Goal: Transaction & Acquisition: Purchase product/service

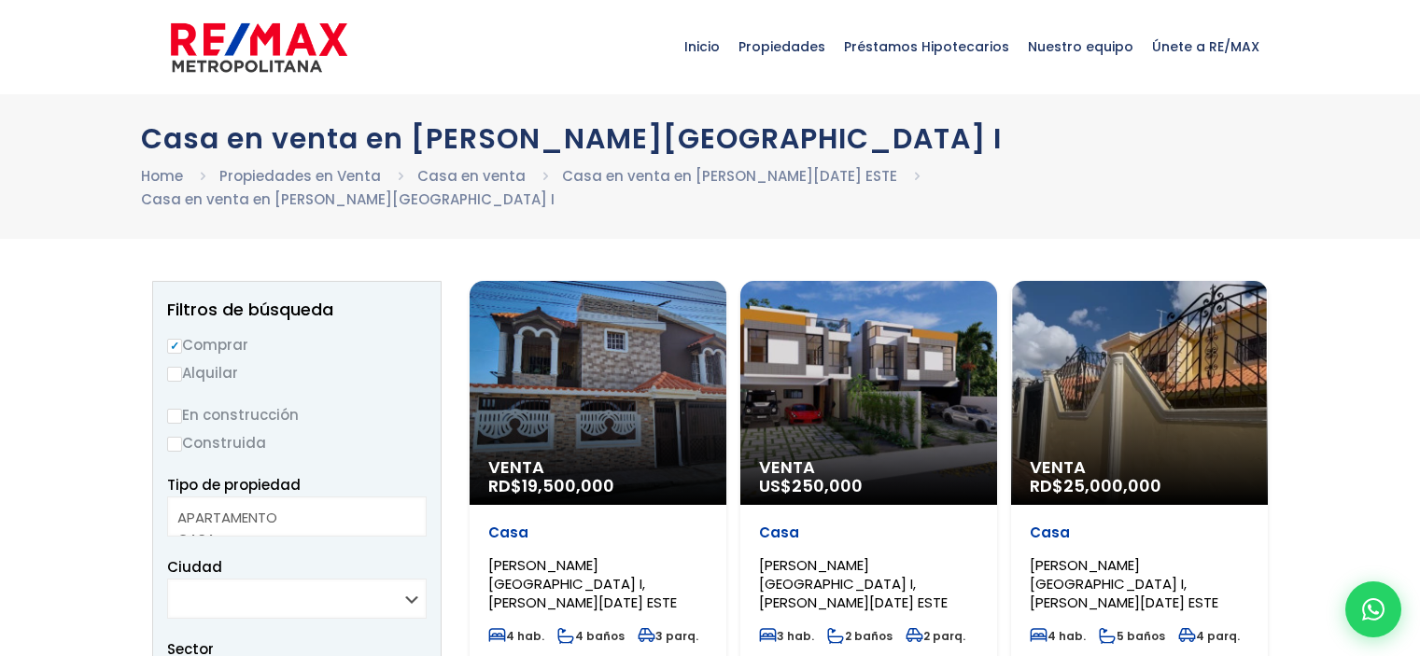
select select
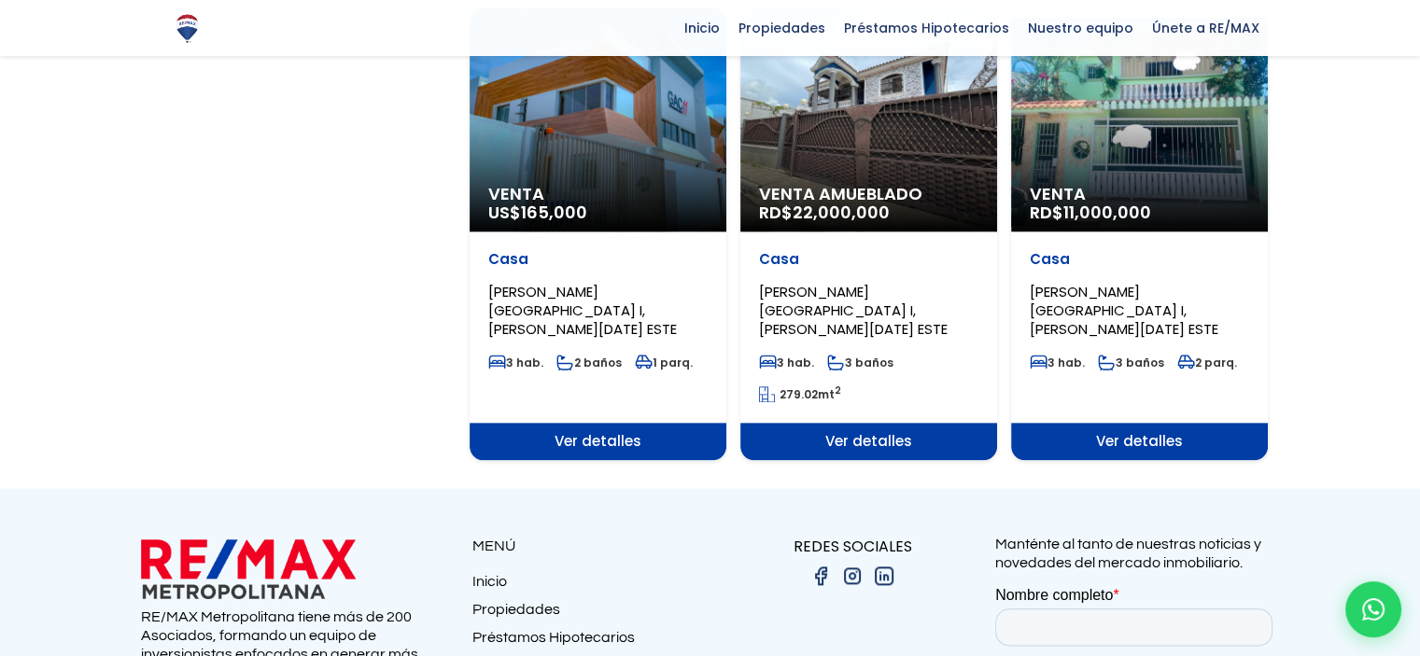
scroll to position [2140, 0]
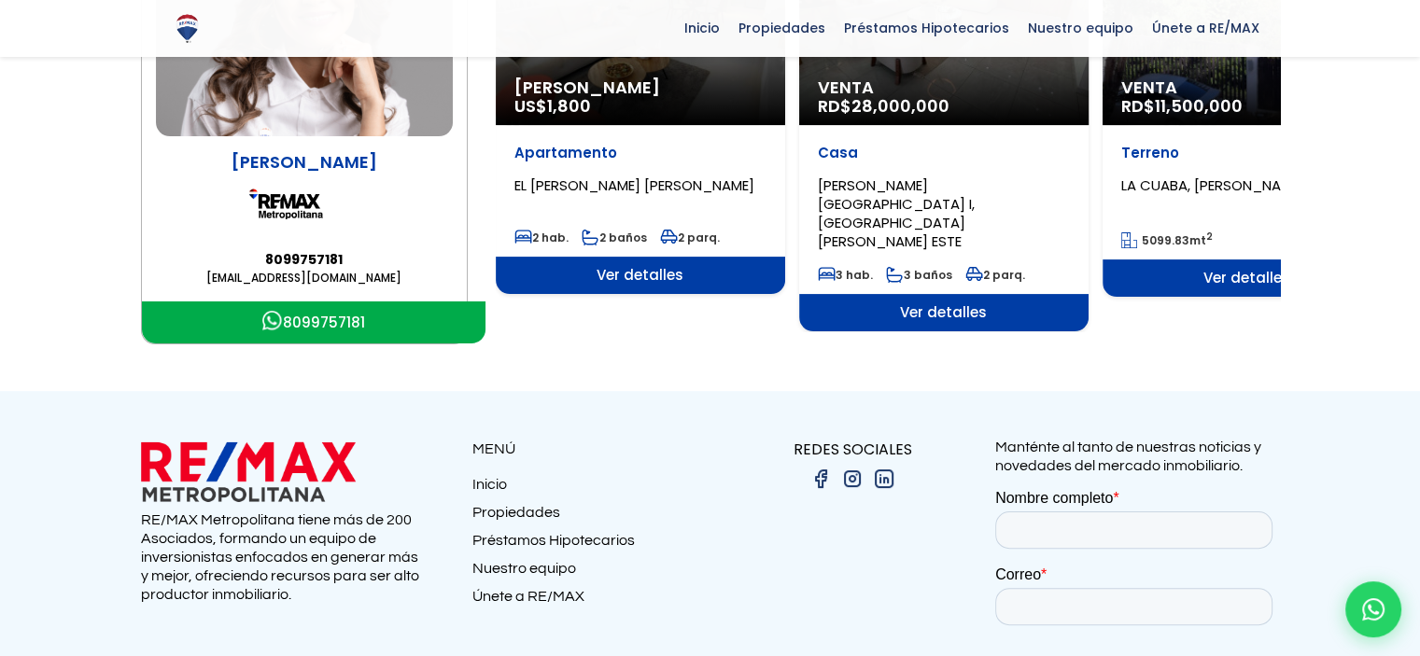
scroll to position [93, 0]
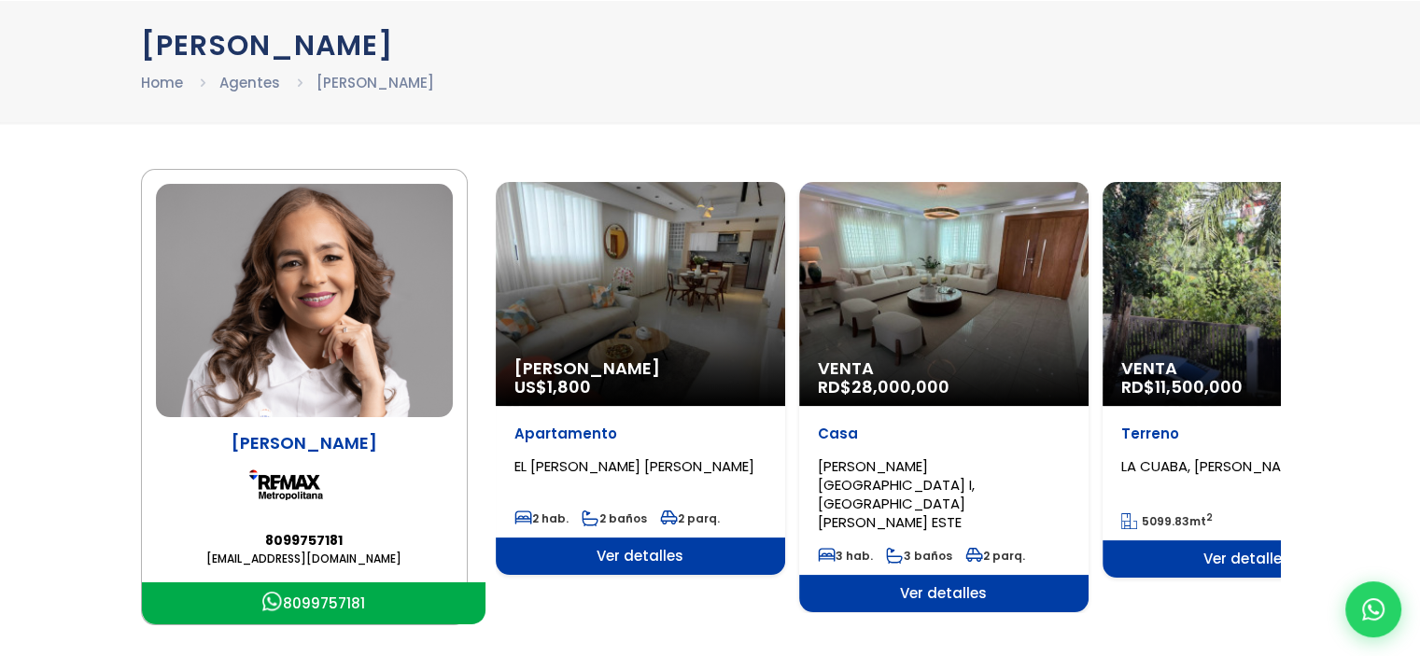
click at [917, 340] on div "Venta RD$ 28,000,000" at bounding box center [943, 294] width 289 height 224
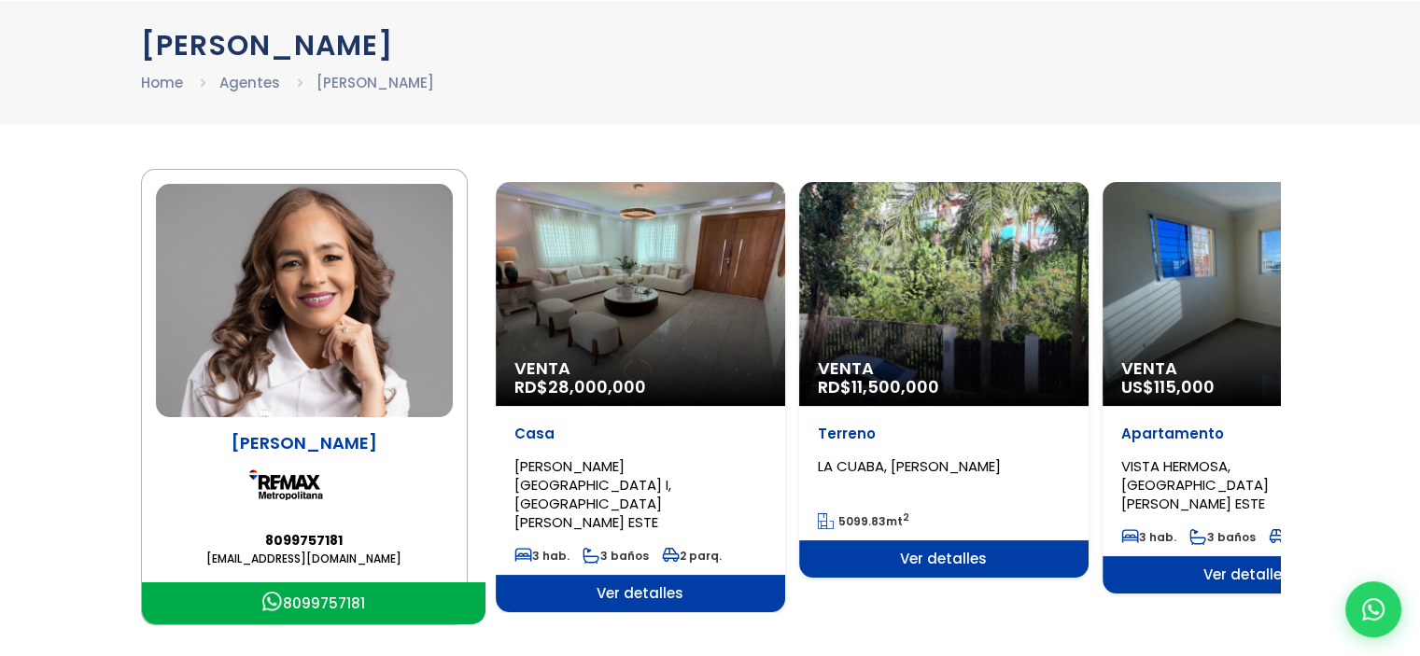
click at [785, 575] on span "Ver detalles" at bounding box center [640, 593] width 289 height 37
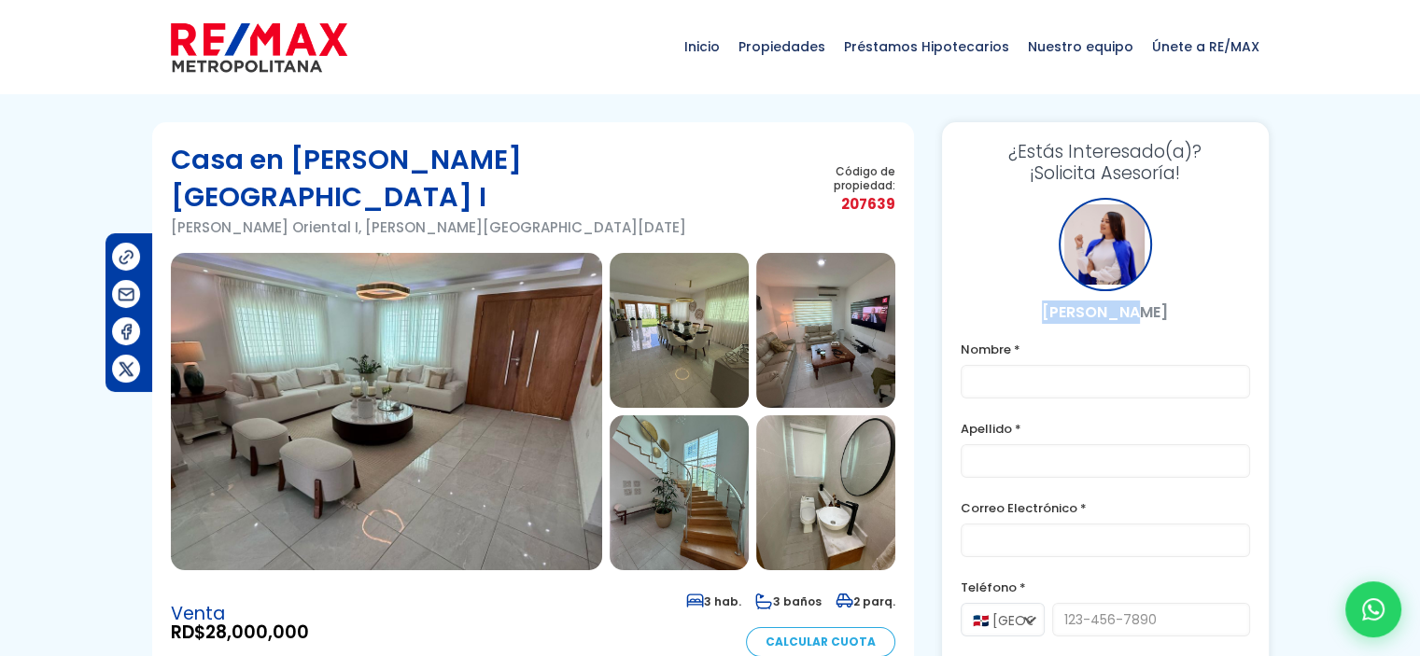
drag, startPoint x: 1061, startPoint y: 320, endPoint x: 1143, endPoint y: 317, distance: 82.2
click at [1143, 316] on p "[PERSON_NAME]" at bounding box center [1104, 312] width 289 height 23
copy p "[PERSON_NAME]"
click at [658, 269] on img at bounding box center [678, 330] width 139 height 155
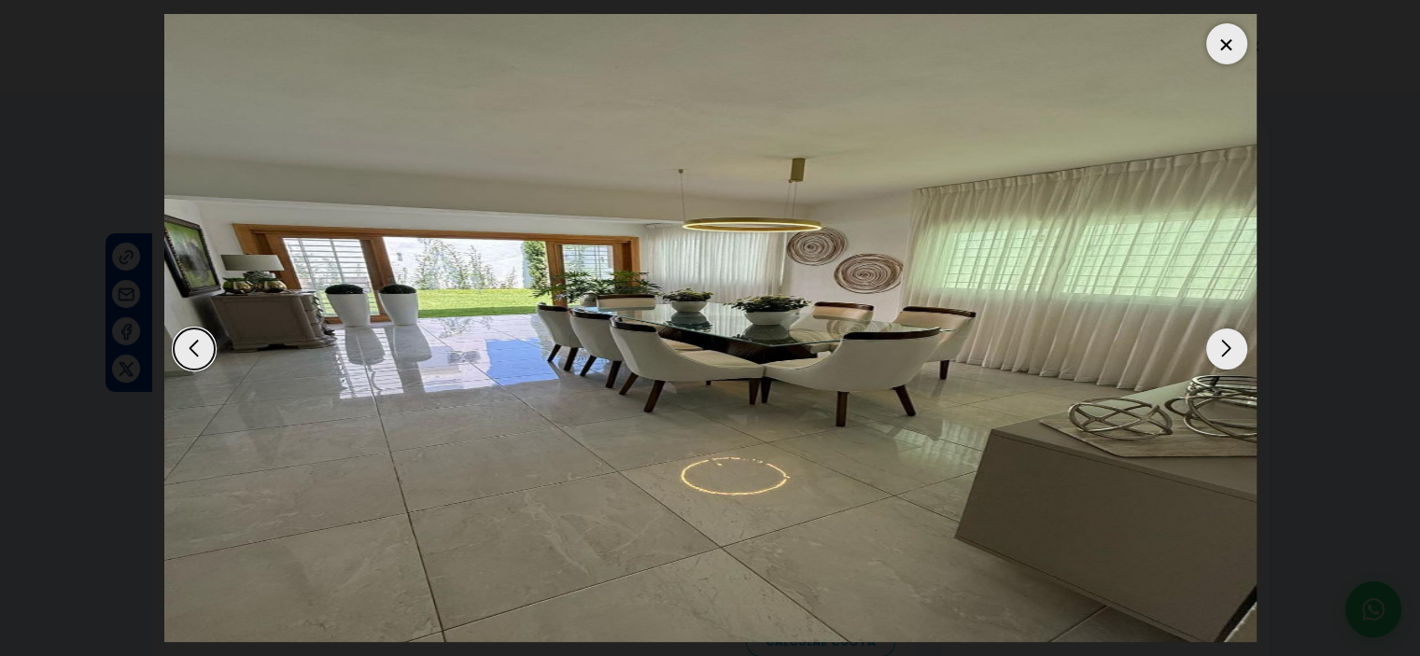
click at [1228, 356] on div "Next slide" at bounding box center [1226, 349] width 41 height 41
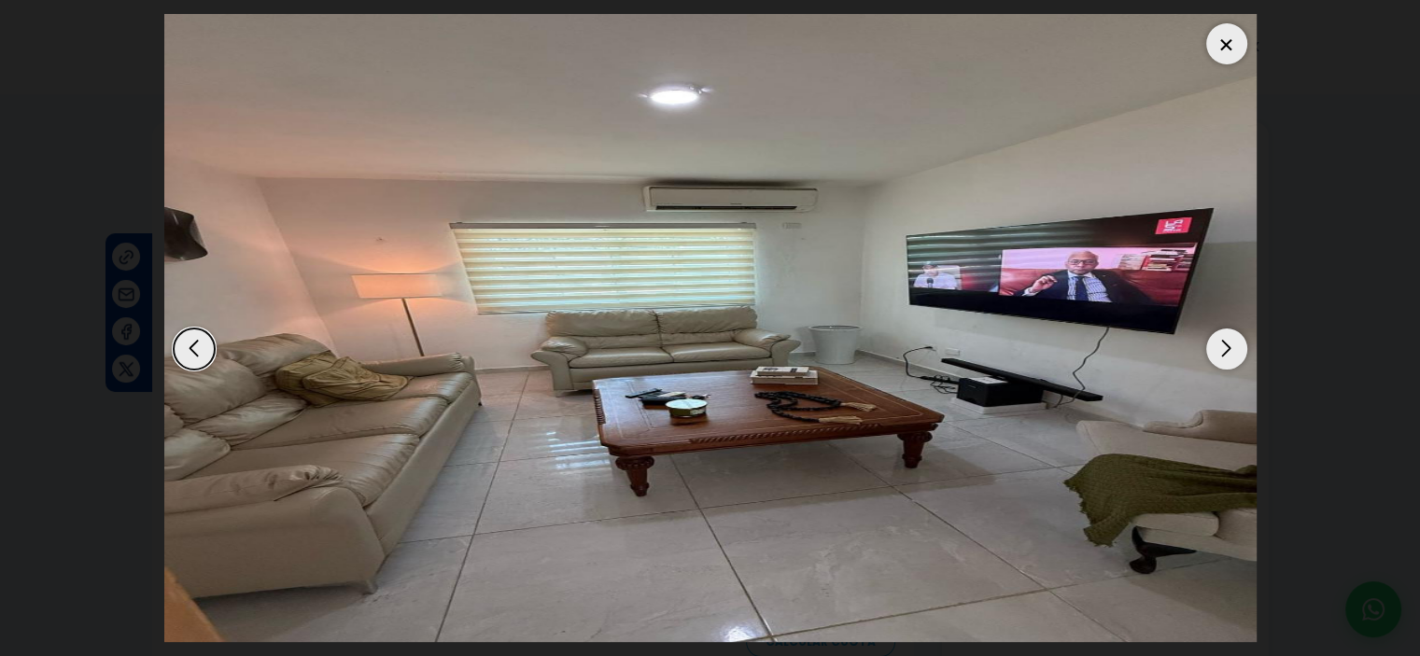
click at [1225, 359] on div "Next slide" at bounding box center [1226, 349] width 41 height 41
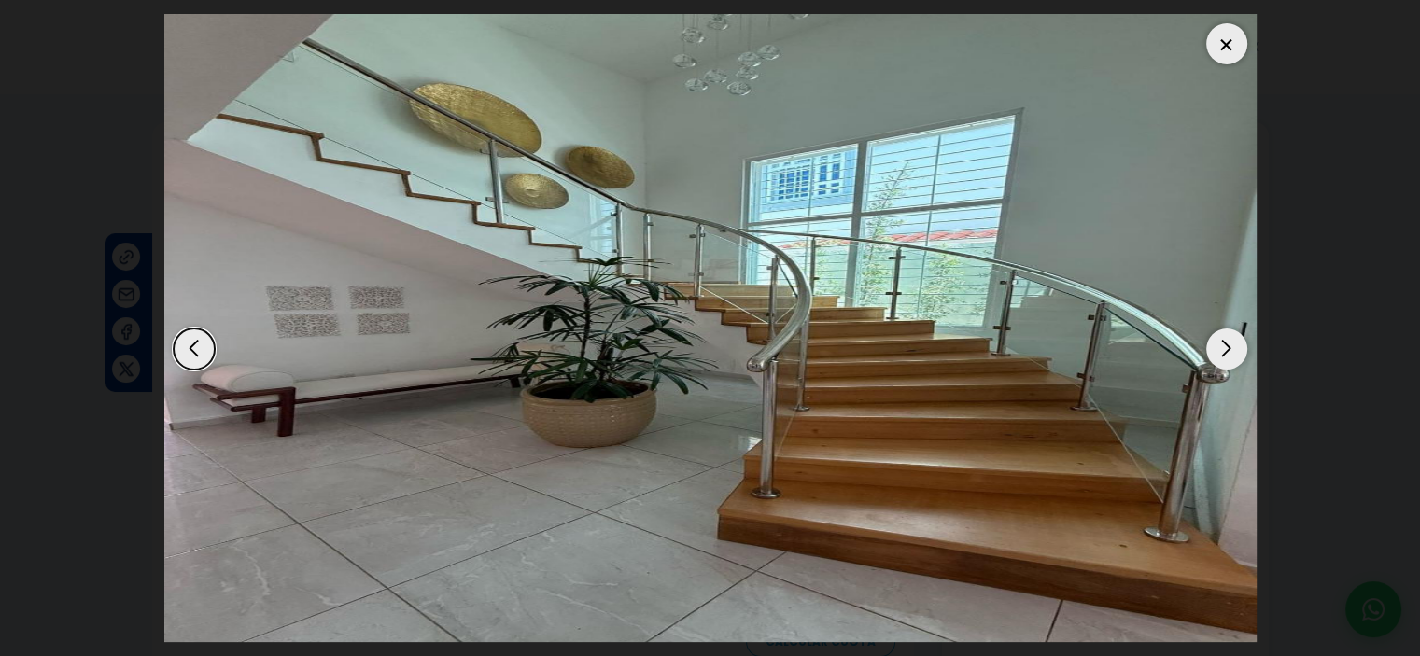
click at [1225, 359] on div "Next slide" at bounding box center [1226, 349] width 41 height 41
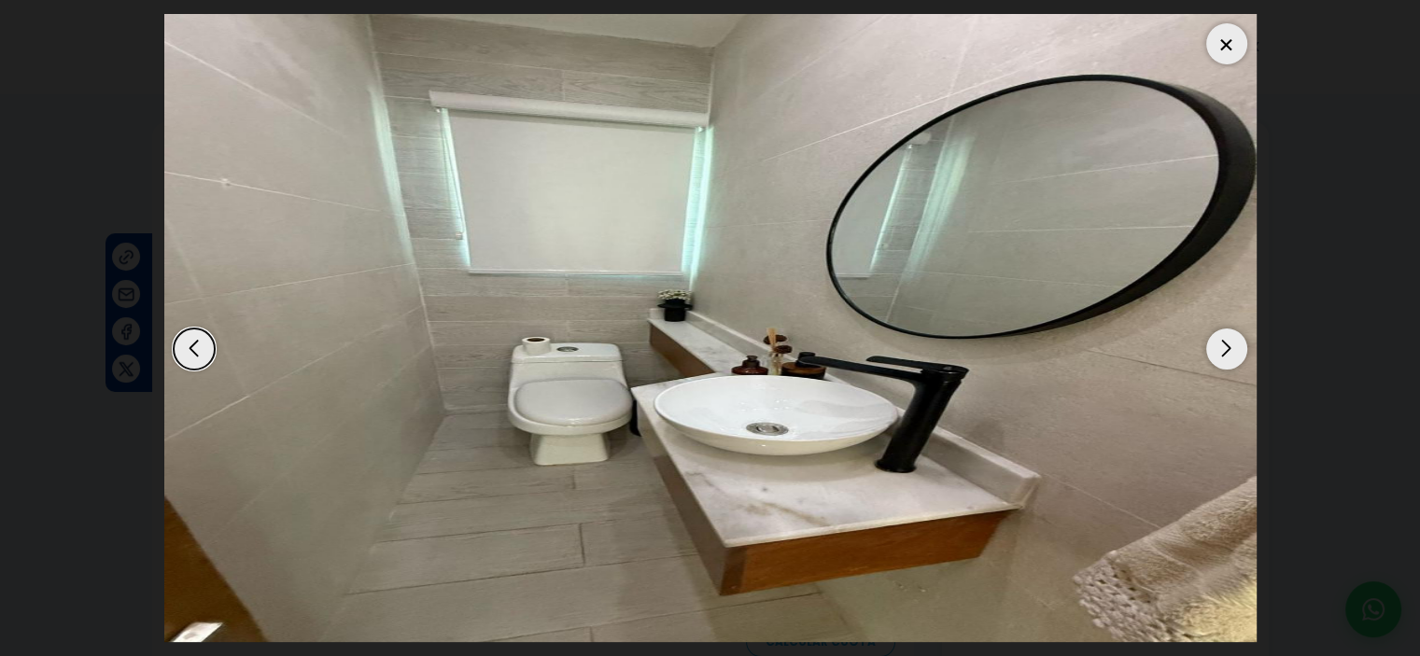
click at [1218, 48] on div at bounding box center [1226, 43] width 41 height 41
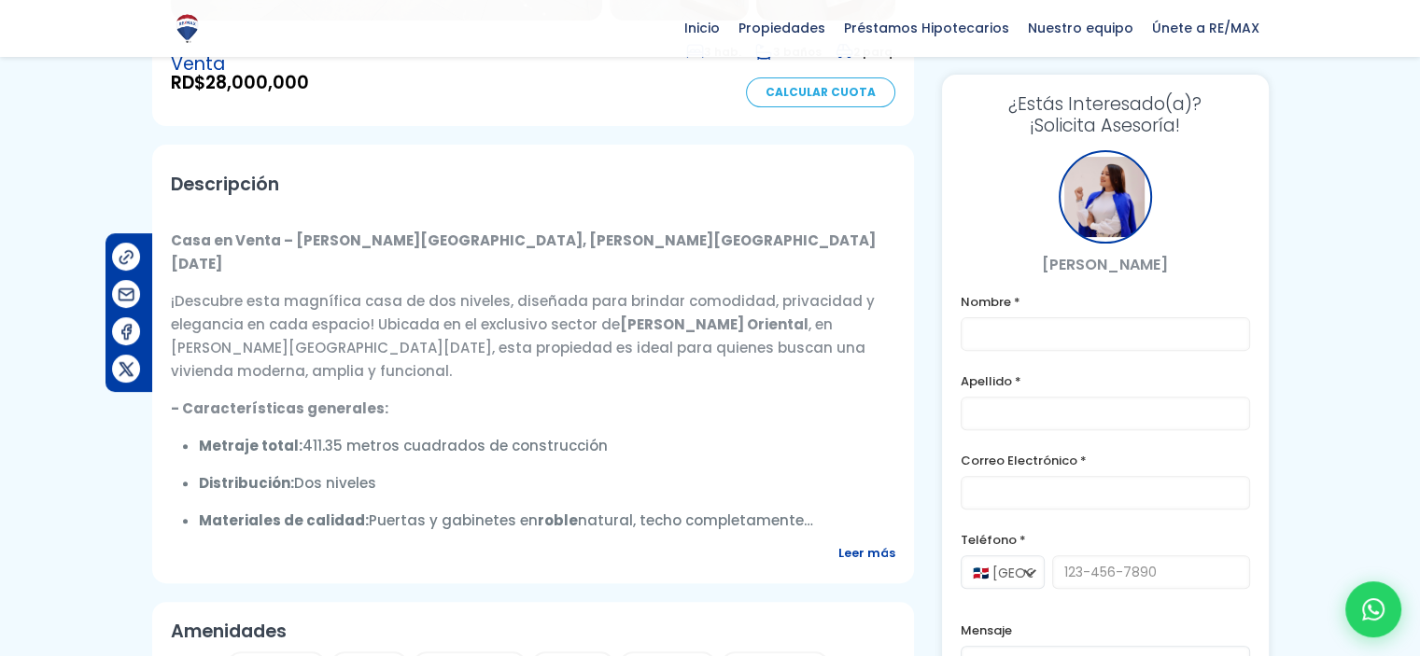
scroll to position [560, 0]
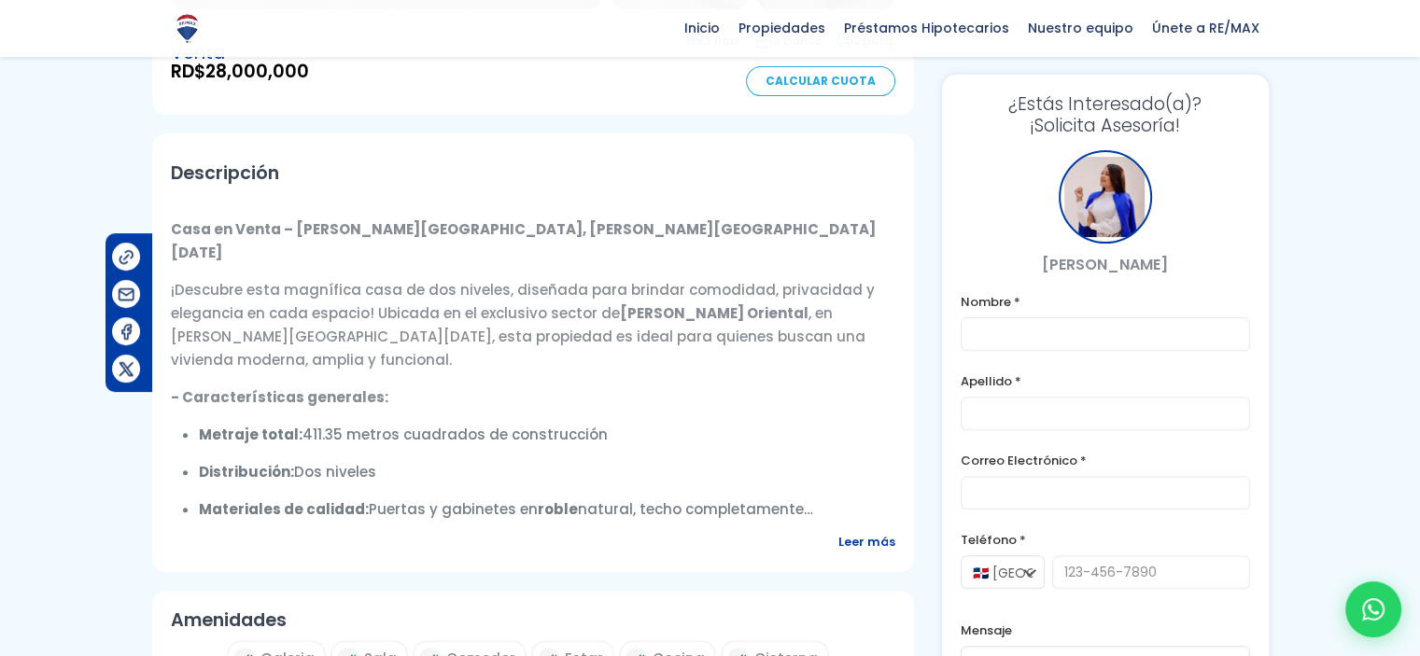
drag, startPoint x: 294, startPoint y: 386, endPoint x: 595, endPoint y: 555, distance: 344.8
click at [502, 493] on ul "Metraje total: 411.35 metros cuadrados de construcción Distribución: Dos nivele…" at bounding box center [547, 472] width 696 height 98
copy ul "Dos niveles Materiales de calidad: Puertas y gabinetes en roble natural, techo …"
click at [866, 530] on span "Leer más" at bounding box center [866, 541] width 57 height 23
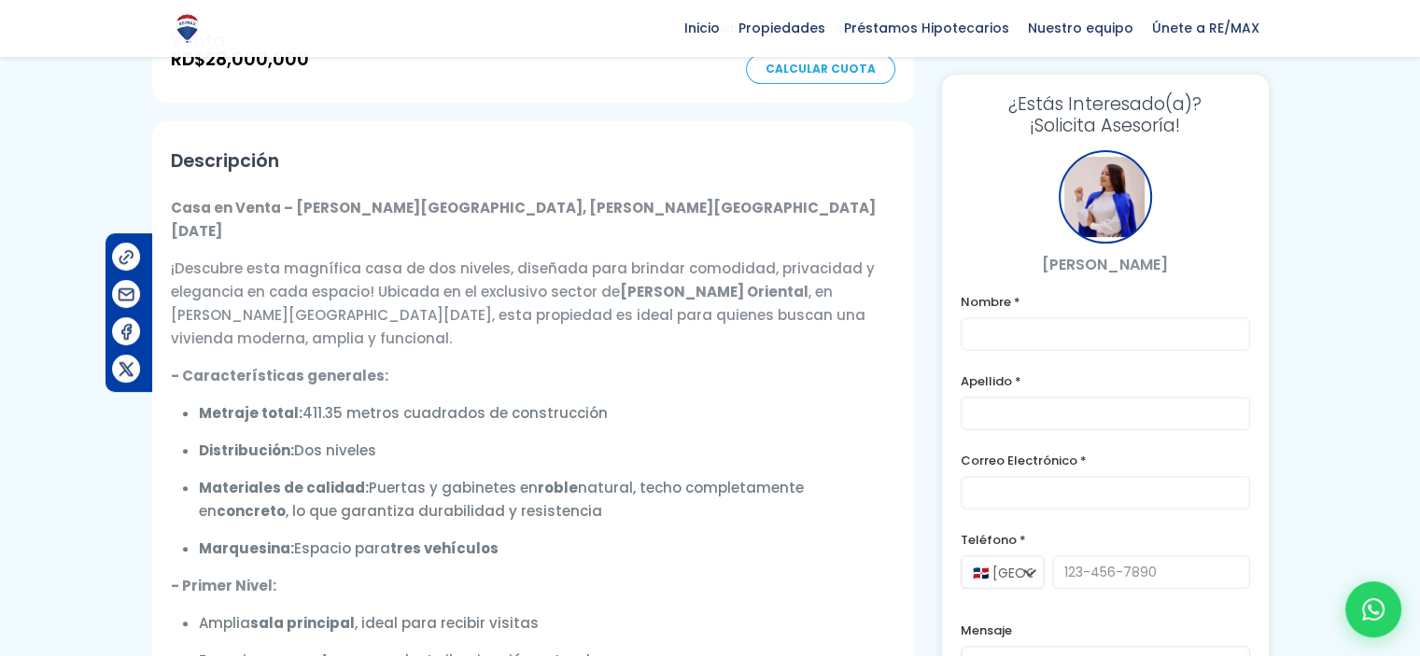
scroll to position [653, 0]
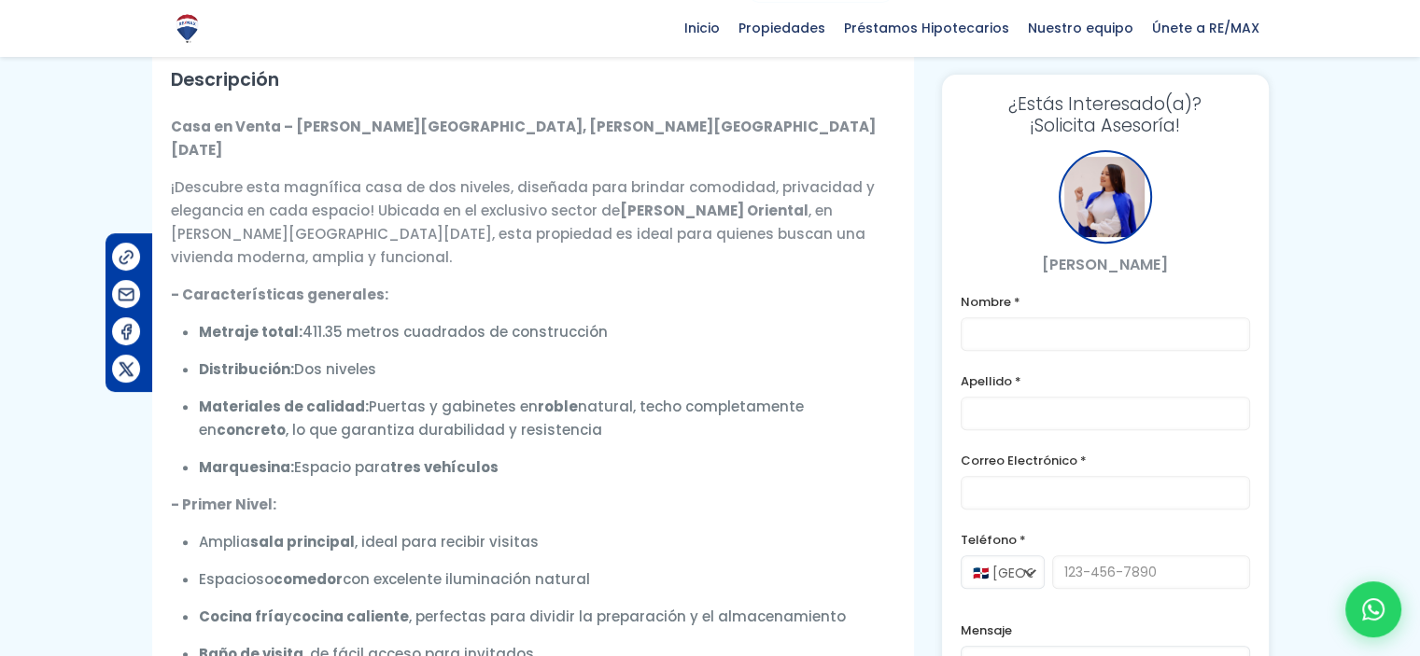
drag, startPoint x: 254, startPoint y: 455, endPoint x: 355, endPoint y: 455, distance: 100.8
click at [355, 530] on p "Amplia sala principal , ideal para recibir visitas" at bounding box center [547, 541] width 696 height 23
copy p "sala principal ,"
drag, startPoint x: 199, startPoint y: 529, endPoint x: 405, endPoint y: 538, distance: 206.4
click at [405, 605] on p "Cocina fría y cocina caliente , perfectas para dividir la preparación y el alma…" at bounding box center [547, 616] width 696 height 23
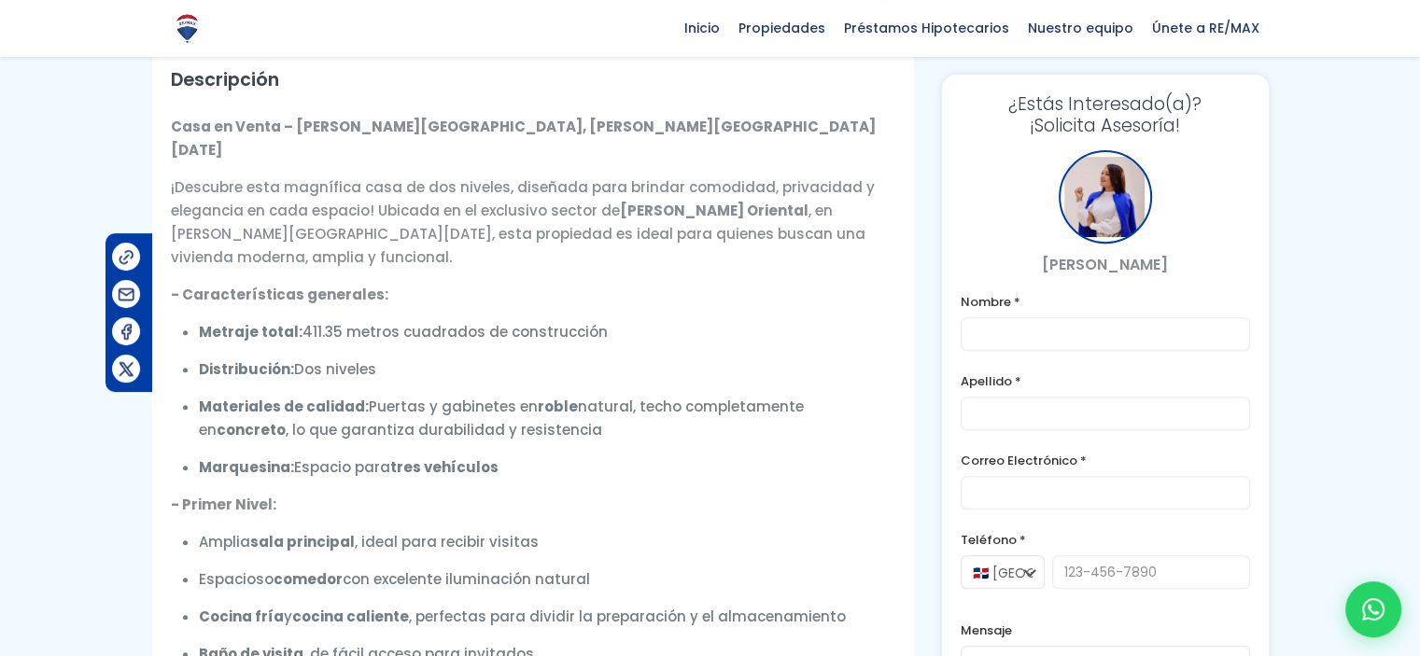
click at [399, 607] on strong "cocina caliente" at bounding box center [350, 617] width 117 height 20
click at [403, 605] on p "Cocina fría y cocina caliente , perfectas para dividir la preparación y el alma…" at bounding box center [547, 616] width 696 height 23
copy p "Cocina fría y cocina caliente"
click at [200, 644] on strong "Baño de visita" at bounding box center [251, 654] width 105 height 20
drag, startPoint x: 280, startPoint y: 603, endPoint x: 377, endPoint y: 605, distance: 97.1
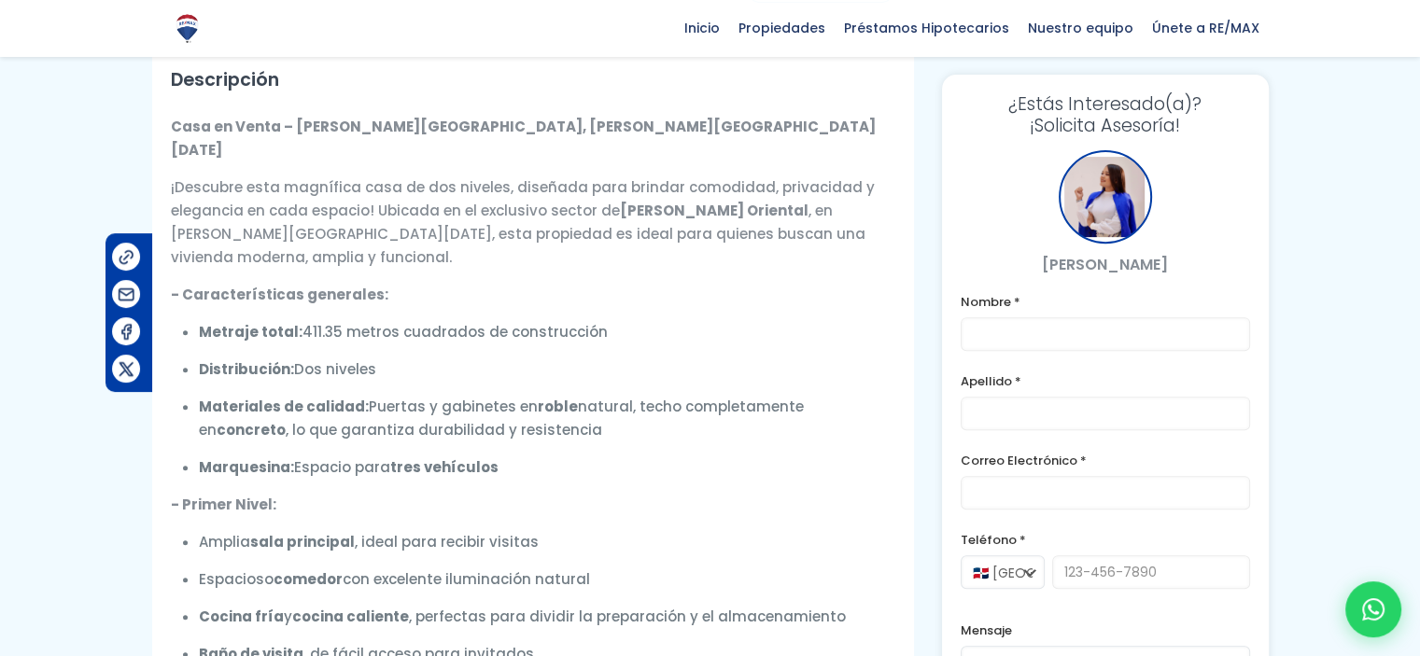
copy p "sala de estar"
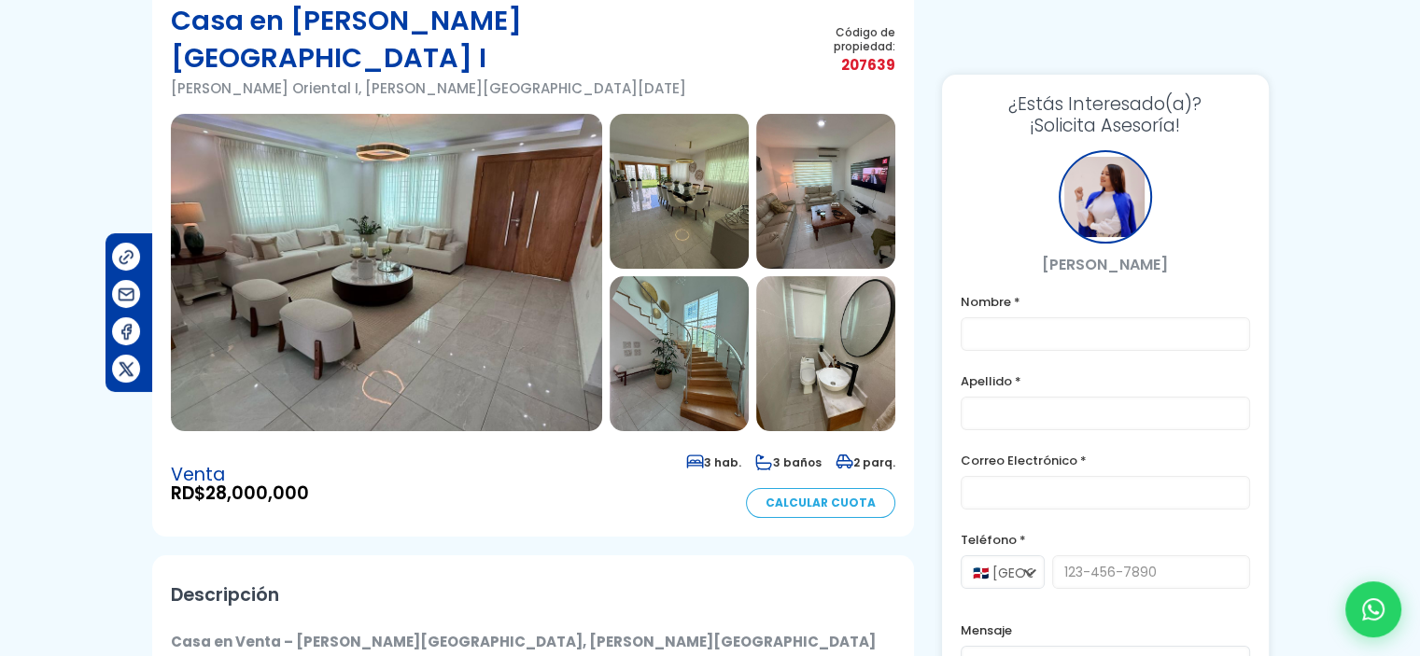
scroll to position [280, 0]
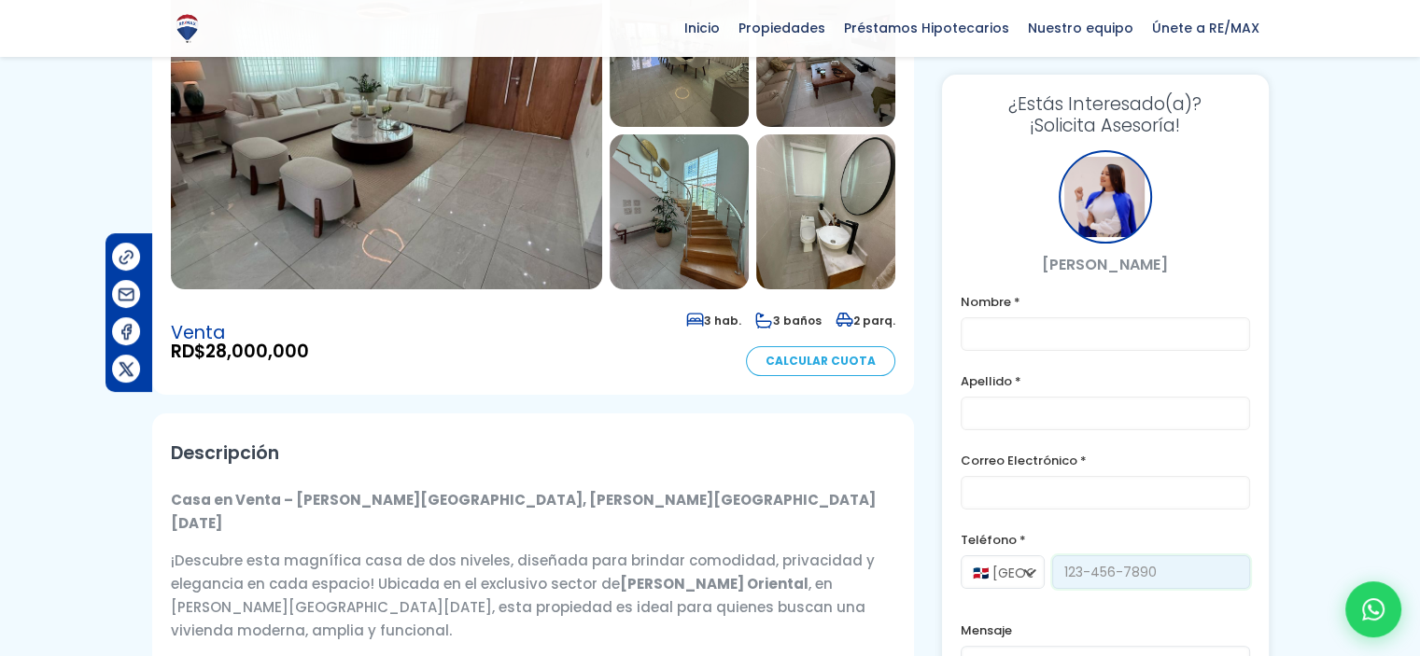
drag, startPoint x: 1171, startPoint y: 574, endPoint x: 1084, endPoint y: 574, distance: 87.7
click at [1084, 574] on input "tel" at bounding box center [1151, 572] width 198 height 34
click at [841, 655] on p "- Características generales:" at bounding box center [533, 667] width 724 height 23
